Goal: Transaction & Acquisition: Download file/media

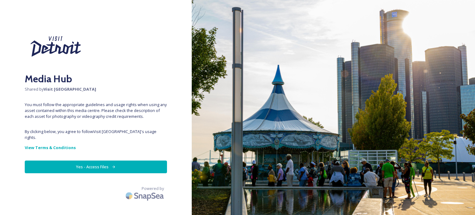
click at [104, 161] on button "Yes - Access Files" at bounding box center [96, 167] width 142 height 13
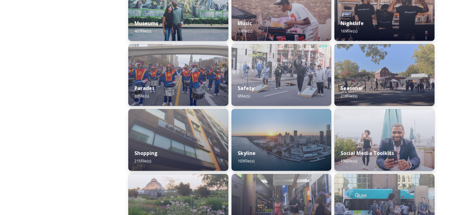
scroll to position [526, 0]
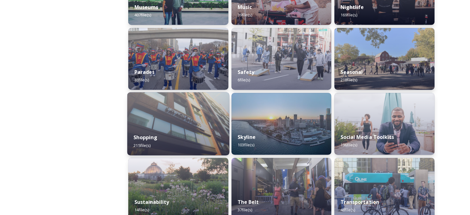
click at [161, 132] on div "Shopping 215 file(s)" at bounding box center [178, 141] width 102 height 28
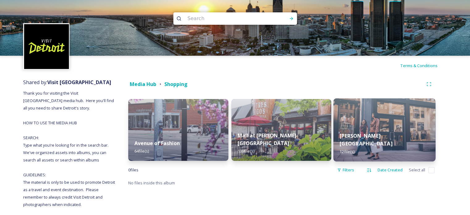
click at [358, 132] on img at bounding box center [385, 129] width 102 height 63
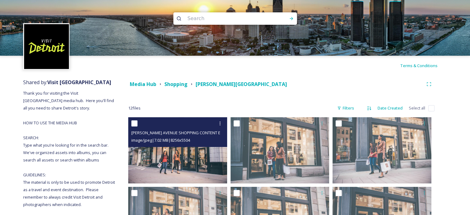
click at [192, 167] on img at bounding box center [177, 150] width 99 height 66
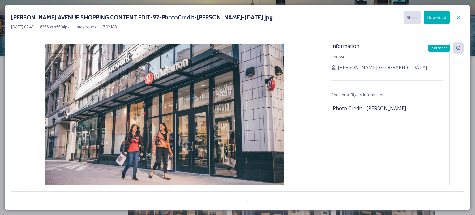
click at [458, 49] on icon at bounding box center [458, 47] width 5 height 5
click at [458, 18] on icon at bounding box center [458, 17] width 2 height 2
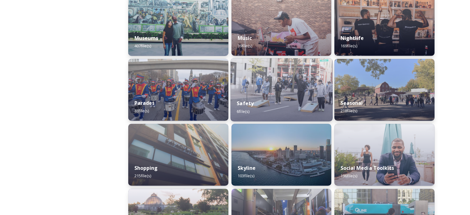
scroll to position [526, 0]
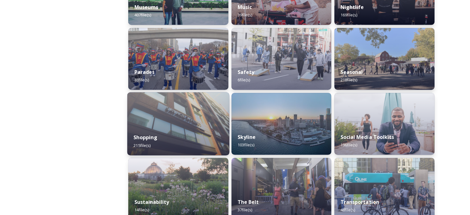
click at [142, 132] on div "Shopping 215 file(s)" at bounding box center [178, 141] width 102 height 28
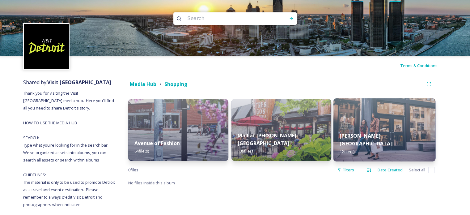
click at [356, 132] on img at bounding box center [385, 129] width 102 height 63
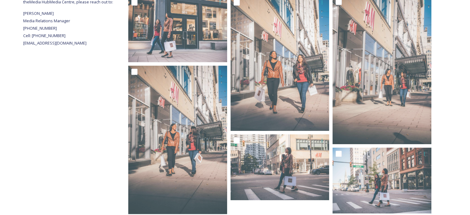
scroll to position [272, 0]
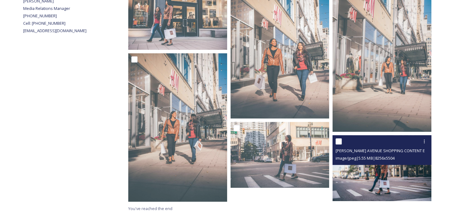
click at [396, 183] on img at bounding box center [382, 168] width 99 height 66
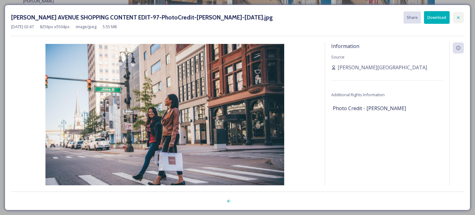
click at [459, 18] on icon at bounding box center [458, 17] width 5 height 5
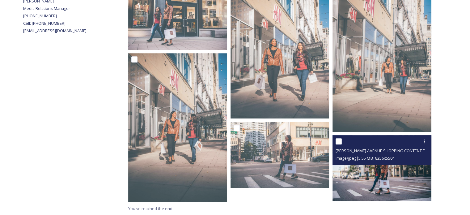
click at [414, 174] on img at bounding box center [382, 168] width 99 height 66
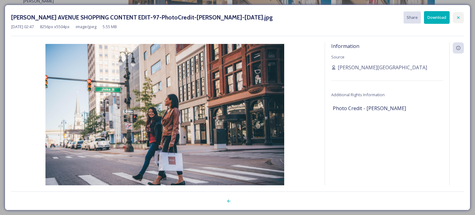
click at [460, 18] on icon at bounding box center [458, 17] width 5 height 5
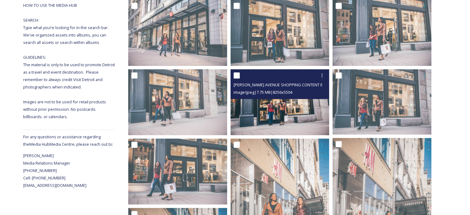
scroll to position [0, 0]
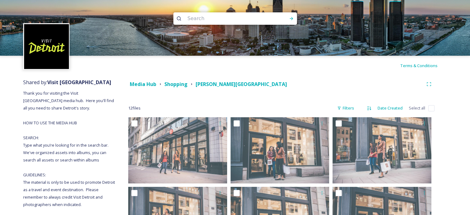
click at [190, 15] on input at bounding box center [227, 19] width 85 height 14
type input "[PERSON_NAME]"
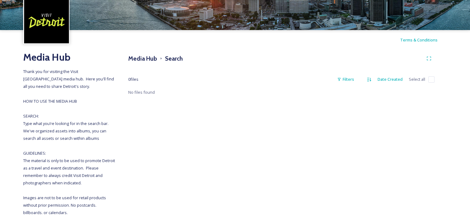
scroll to position [62, 0]
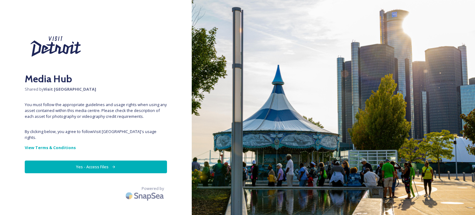
click at [109, 164] on button "Yes - Access Files" at bounding box center [96, 167] width 142 height 13
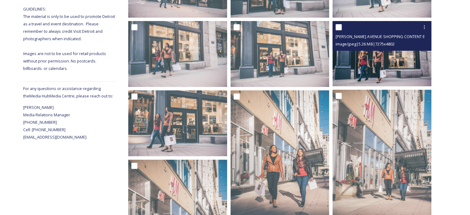
scroll to position [272, 0]
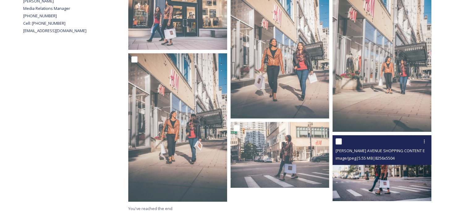
click at [377, 179] on img at bounding box center [382, 168] width 99 height 66
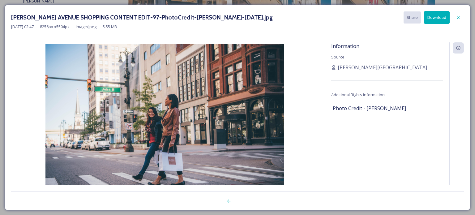
click at [443, 21] on button "Download" at bounding box center [437, 17] width 26 height 13
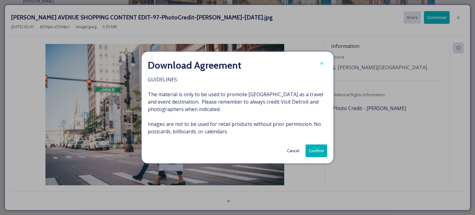
click at [317, 150] on button "Confirm" at bounding box center [317, 150] width 22 height 13
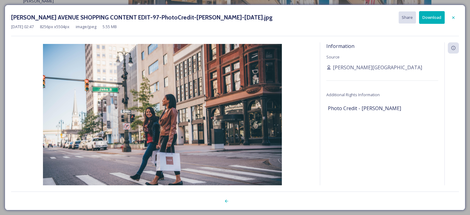
click at [409, 77] on div "Information Source [PERSON_NAME][GEOGRAPHIC_DATA] Shopping Additional Rights In…" at bounding box center [382, 121] width 124 height 159
click at [453, 48] on icon at bounding box center [453, 47] width 5 height 5
click at [448, 54] on div at bounding box center [452, 121] width 15 height 159
click at [350, 114] on div "Information Source [PERSON_NAME][GEOGRAPHIC_DATA] Shopping Additional Rights In…" at bounding box center [382, 121] width 124 height 159
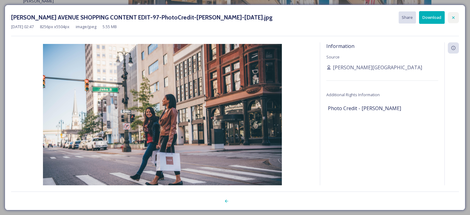
click at [451, 15] on div at bounding box center [453, 17] width 11 height 11
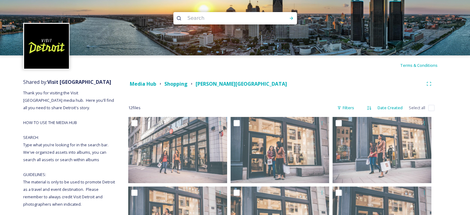
scroll to position [0, 0]
